Goal: Navigation & Orientation: Find specific page/section

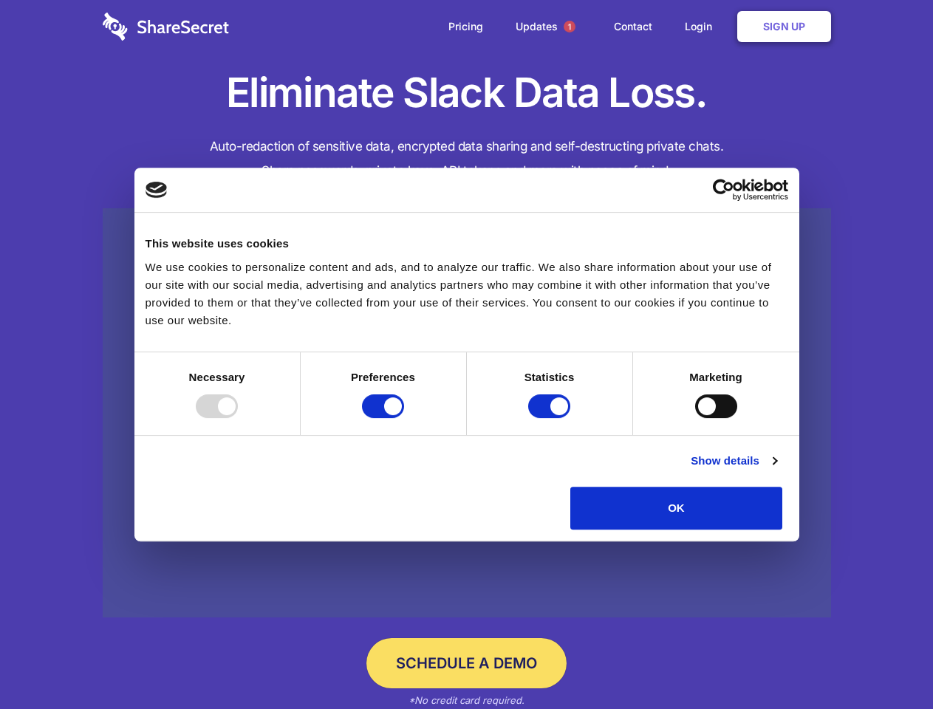
click at [238, 418] on div at bounding box center [217, 407] width 42 height 24
click at [404, 418] on input "Preferences" at bounding box center [383, 407] width 42 height 24
checkbox input "false"
click at [551, 418] on input "Statistics" at bounding box center [549, 407] width 42 height 24
checkbox input "false"
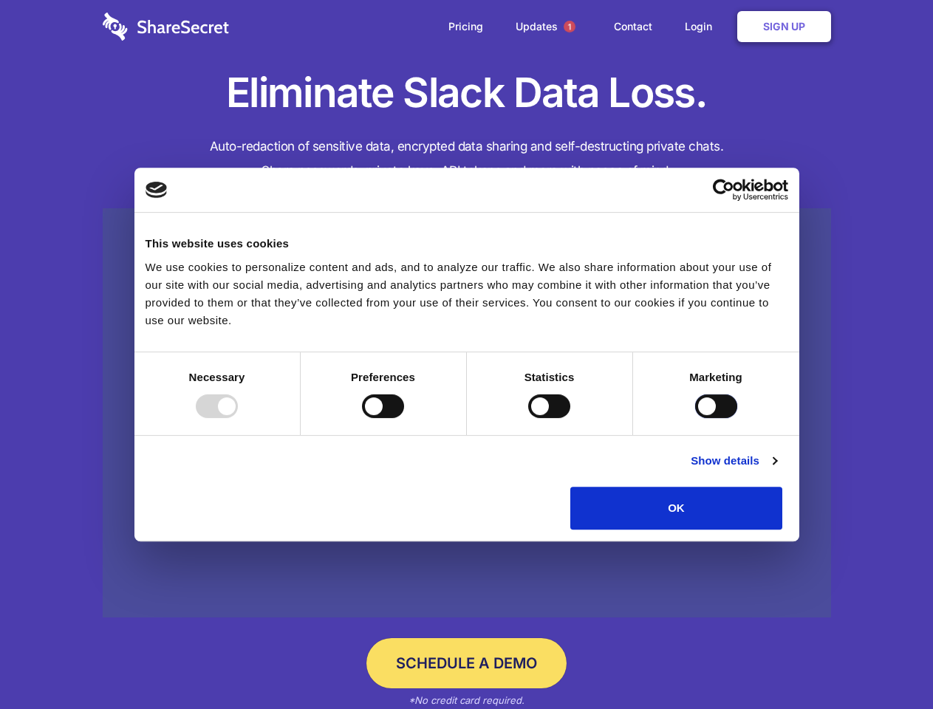
click at [695, 418] on input "Marketing" at bounding box center [716, 407] width 42 height 24
checkbox input "true"
click at [777, 470] on link "Show details" at bounding box center [734, 461] width 86 height 18
click at [0, 0] on li "Necessary 7 Necessary cookies help make a website usable by enabling basic func…" at bounding box center [0, 0] width 0 height 0
click at [569, 27] on span "1" at bounding box center [570, 27] width 12 height 12
